Goal: Task Accomplishment & Management: Manage account settings

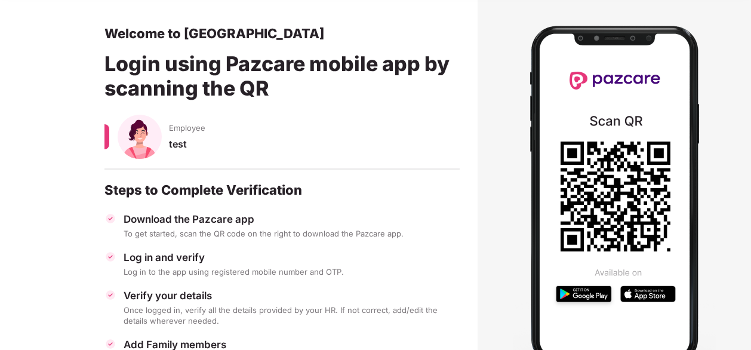
scroll to position [47, 0]
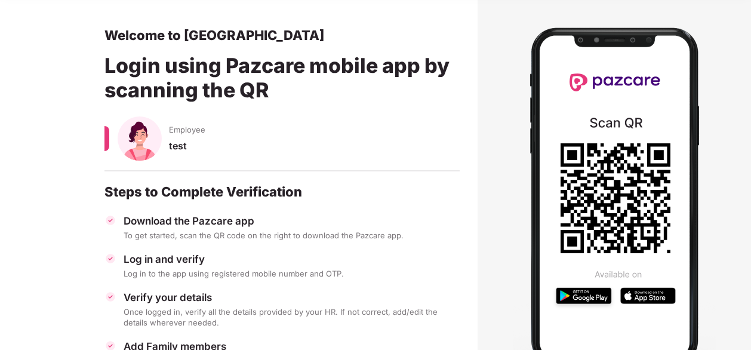
click at [496, 136] on section at bounding box center [615, 197] width 274 height 411
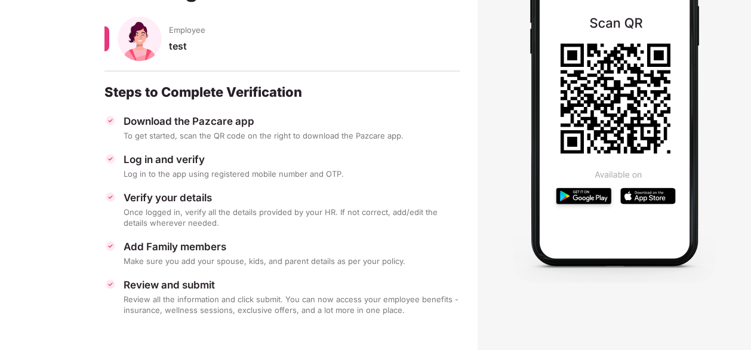
scroll to position [0, 0]
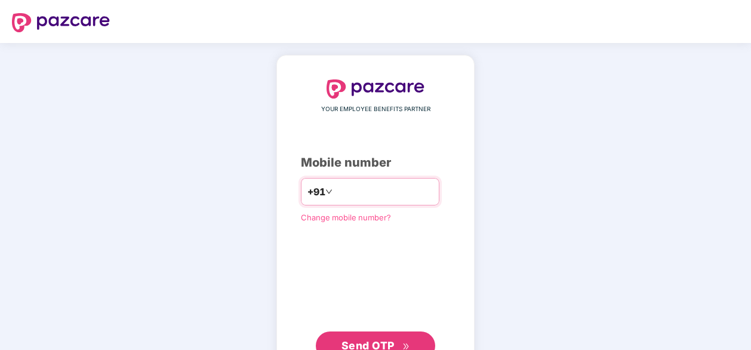
scroll to position [45, 0]
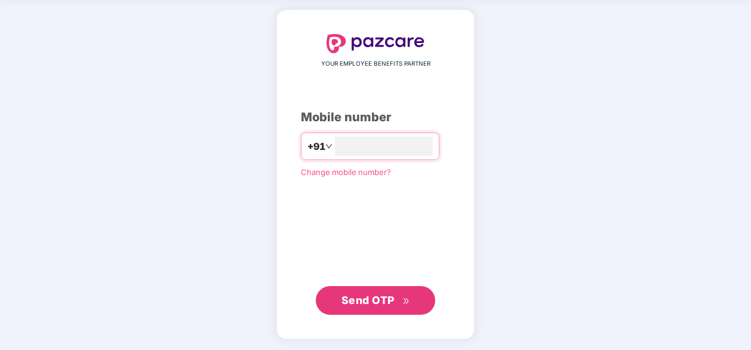
type input "**********"
click at [376, 295] on span "Send OTP" at bounding box center [368, 300] width 53 height 13
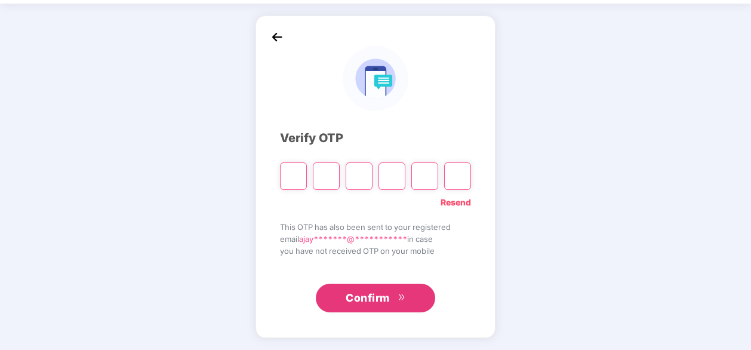
scroll to position [39, 0]
type input "*"
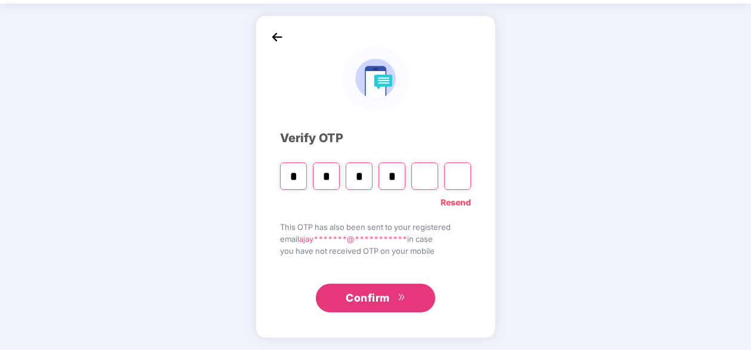
type input "*"
